Goal: Information Seeking & Learning: Learn about a topic

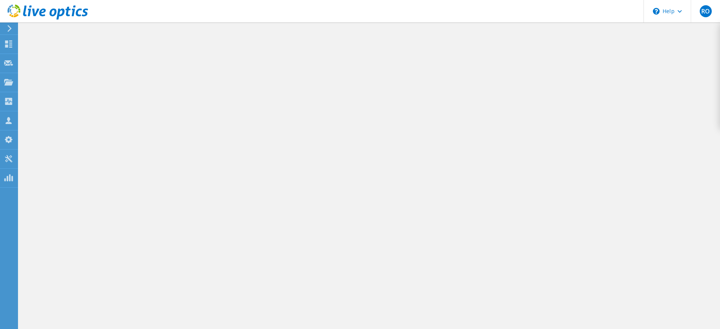
select select "USD"
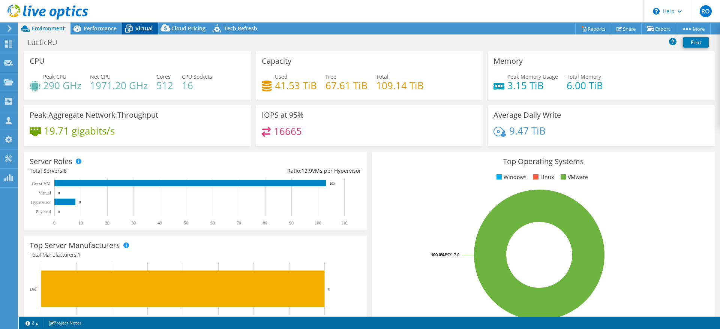
click at [143, 28] on span "Virtual" at bounding box center [143, 28] width 17 height 7
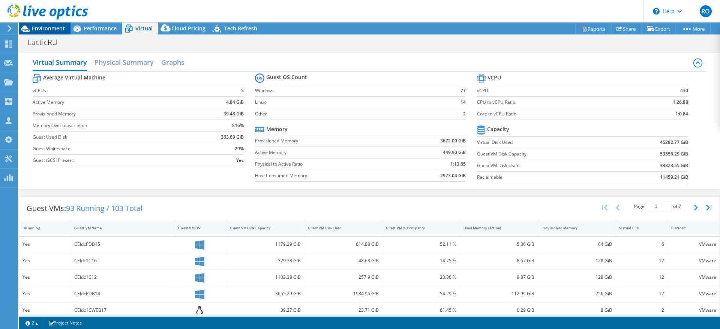
click at [45, 26] on span "Environment" at bounding box center [48, 28] width 33 height 7
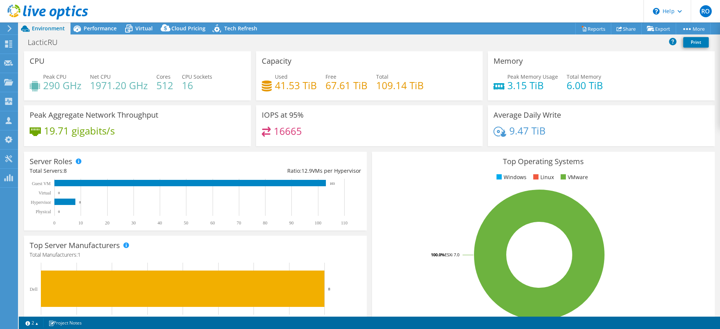
click at [12, 27] on icon at bounding box center [10, 28] width 6 height 7
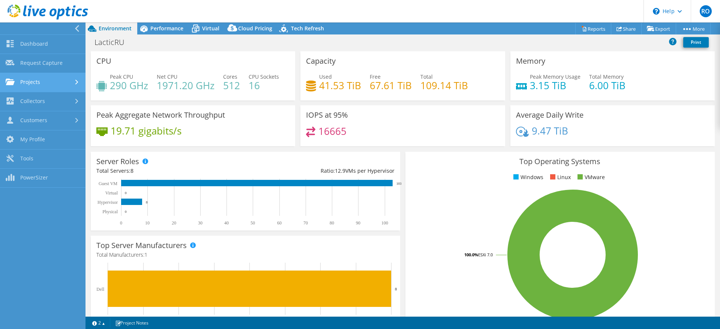
click at [38, 80] on link "Projects" at bounding box center [43, 82] width 86 height 19
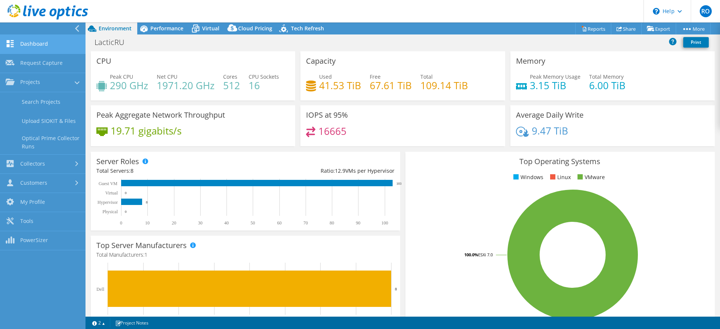
click at [45, 36] on link "Dashboard" at bounding box center [43, 44] width 86 height 19
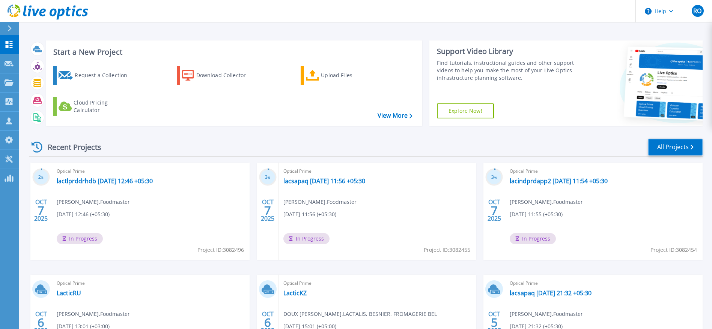
click at [680, 147] on link "All Projects" at bounding box center [675, 147] width 54 height 17
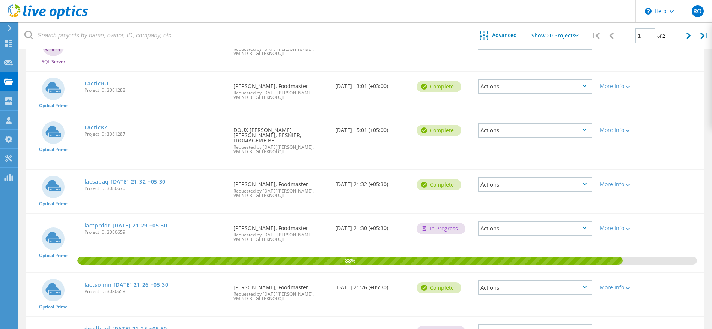
scroll to position [394, 0]
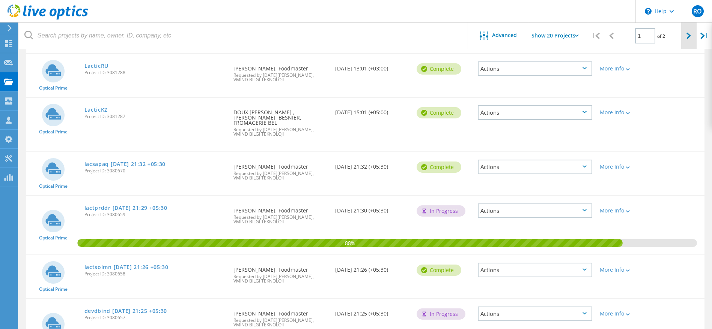
click at [685, 38] on div at bounding box center [688, 36] width 15 height 27
type input "2"
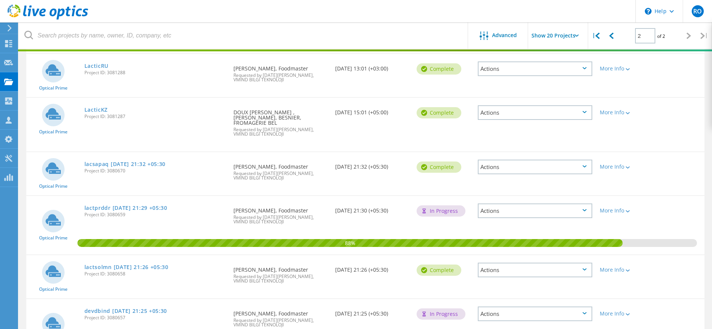
scroll to position [21, 0]
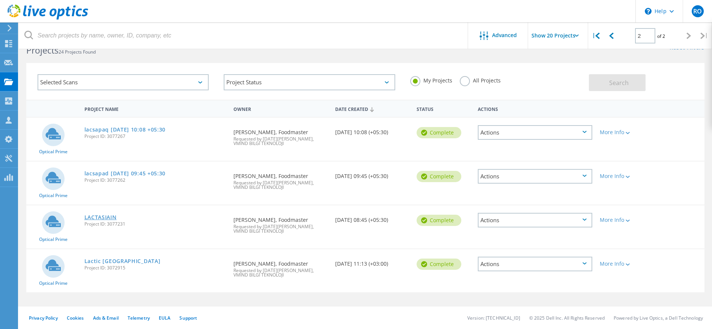
click at [100, 215] on link "LACTASIAIN" at bounding box center [100, 217] width 32 height 5
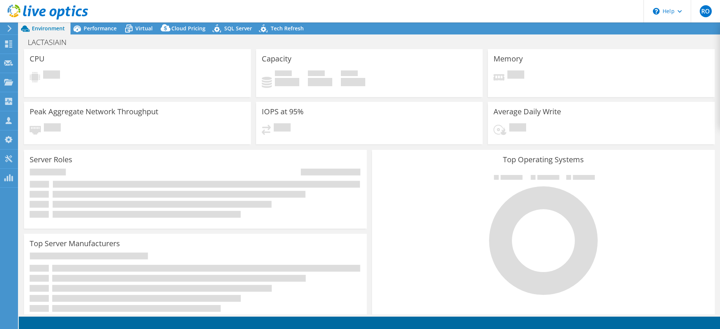
select select "USD"
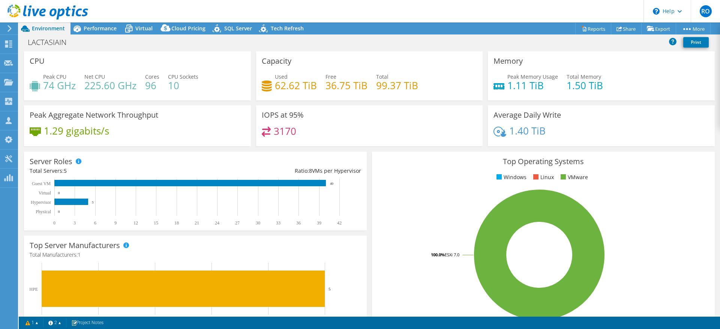
click at [8, 27] on icon at bounding box center [10, 28] width 6 height 7
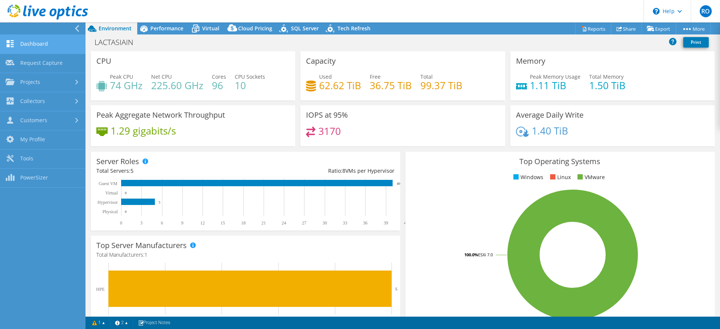
click at [36, 42] on link "Dashboard" at bounding box center [43, 44] width 86 height 19
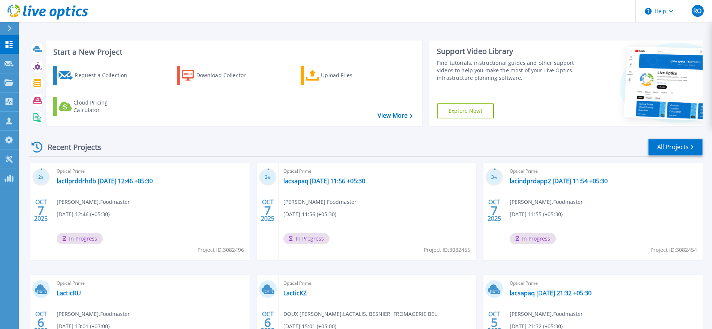
click at [673, 147] on link "All Projects" at bounding box center [675, 147] width 54 height 17
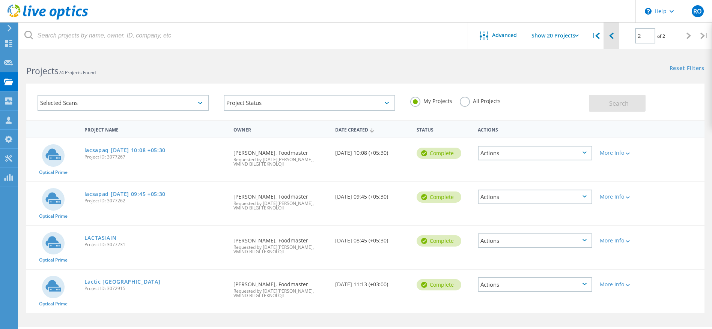
click at [611, 36] on icon at bounding box center [611, 36] width 5 height 6
type input "1"
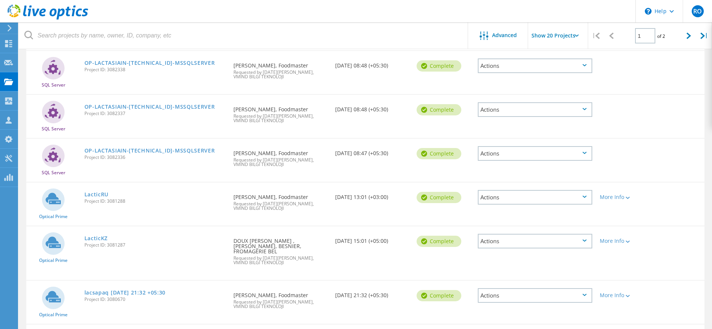
scroll to position [281, 0]
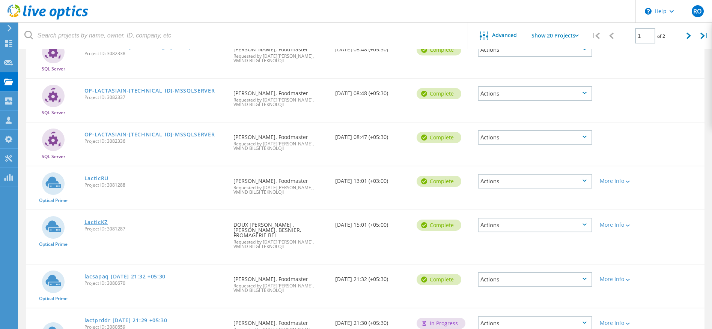
click at [96, 220] on link "LacticKZ" at bounding box center [96, 222] width 24 height 5
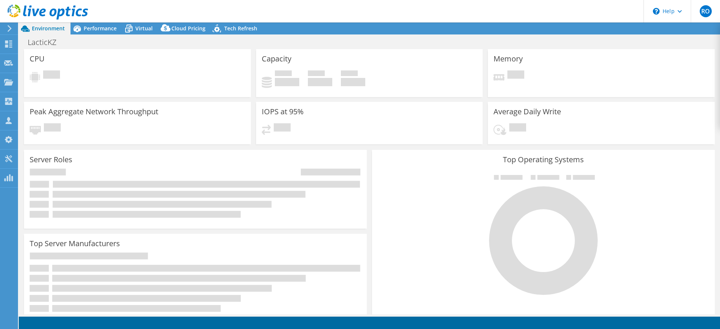
select select "USD"
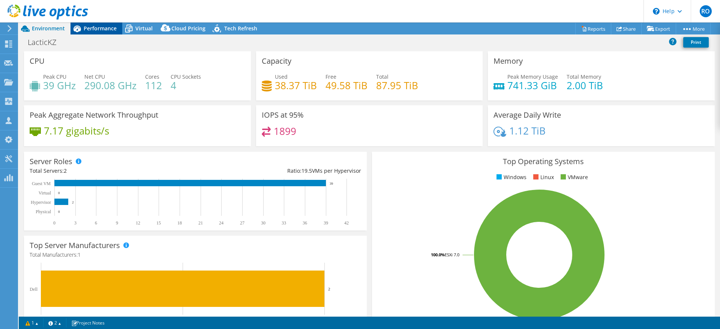
click at [104, 29] on span "Performance" at bounding box center [100, 28] width 33 height 7
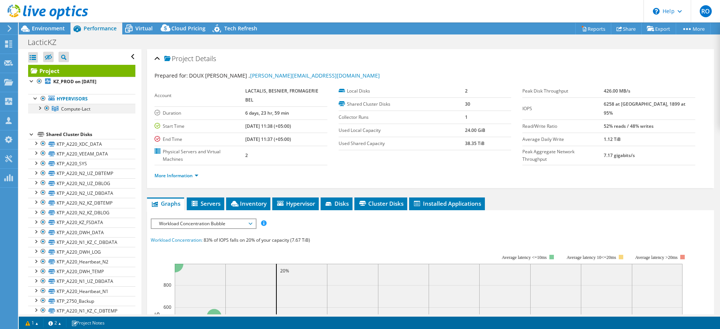
click at [40, 108] on div at bounding box center [40, 108] width 8 height 8
